Goal: Task Accomplishment & Management: Complete application form

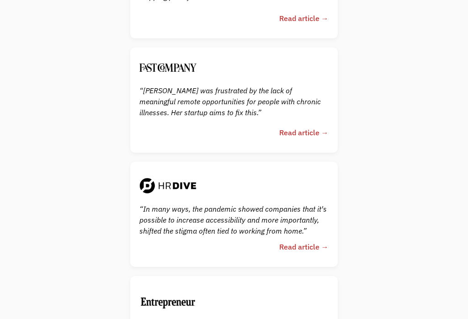
scroll to position [1967, 0]
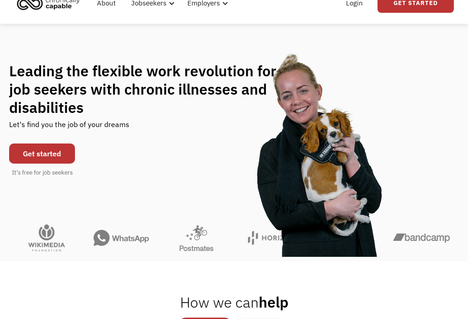
click at [29, 157] on link "Get started" at bounding box center [42, 154] width 66 height 20
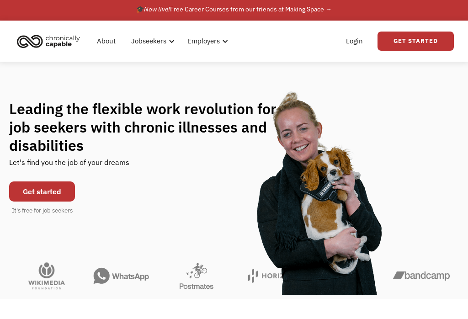
click at [43, 187] on link "Get started" at bounding box center [42, 191] width 66 height 20
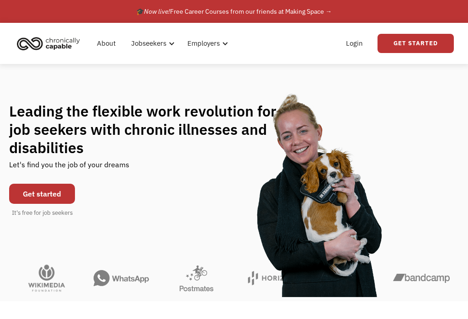
click at [40, 195] on link "Get started" at bounding box center [42, 194] width 66 height 20
click at [39, 191] on link "Get started" at bounding box center [42, 194] width 66 height 20
click at [42, 193] on link "Get started" at bounding box center [42, 194] width 66 height 20
click at [38, 194] on link "Get started" at bounding box center [42, 194] width 66 height 20
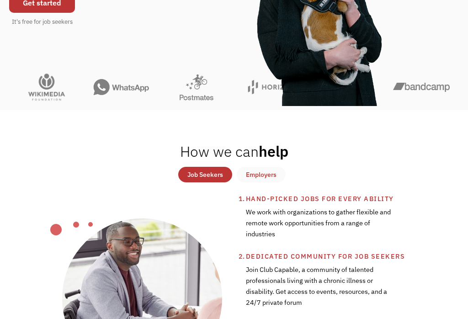
scroll to position [218, 0]
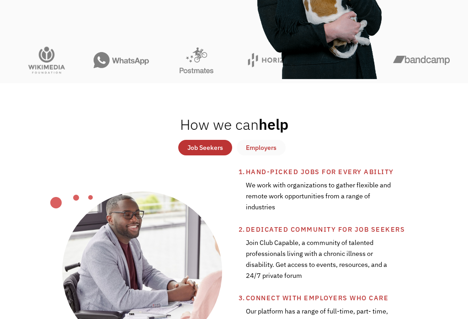
click at [218, 153] on div "Job Seekers" at bounding box center [205, 147] width 36 height 11
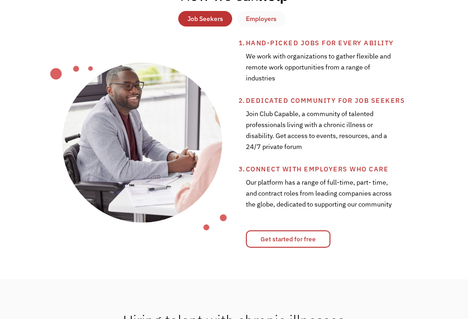
scroll to position [353, 0]
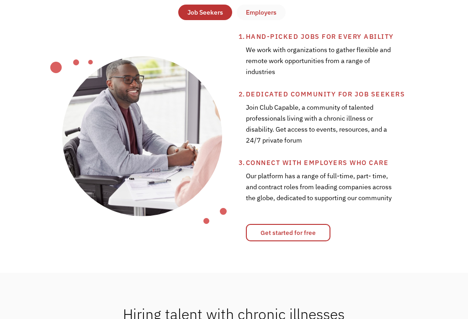
click at [323, 241] on link "Get started for free" at bounding box center [288, 232] width 85 height 17
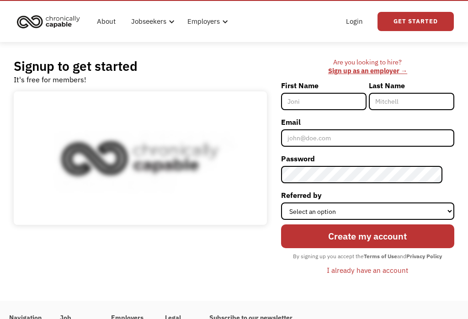
scroll to position [26, 0]
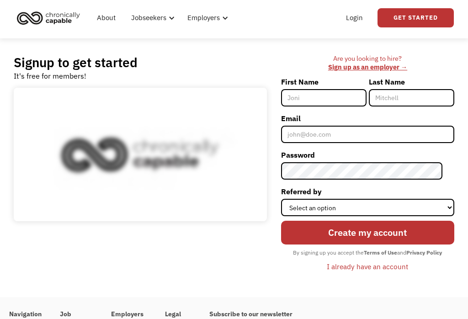
click at [165, 19] on div "Jobseekers" at bounding box center [148, 17] width 35 height 11
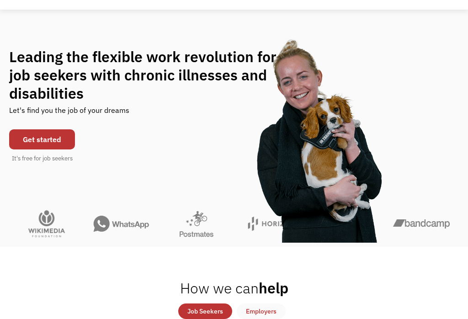
scroll to position [54, 0]
